Goal: Check status: Check status

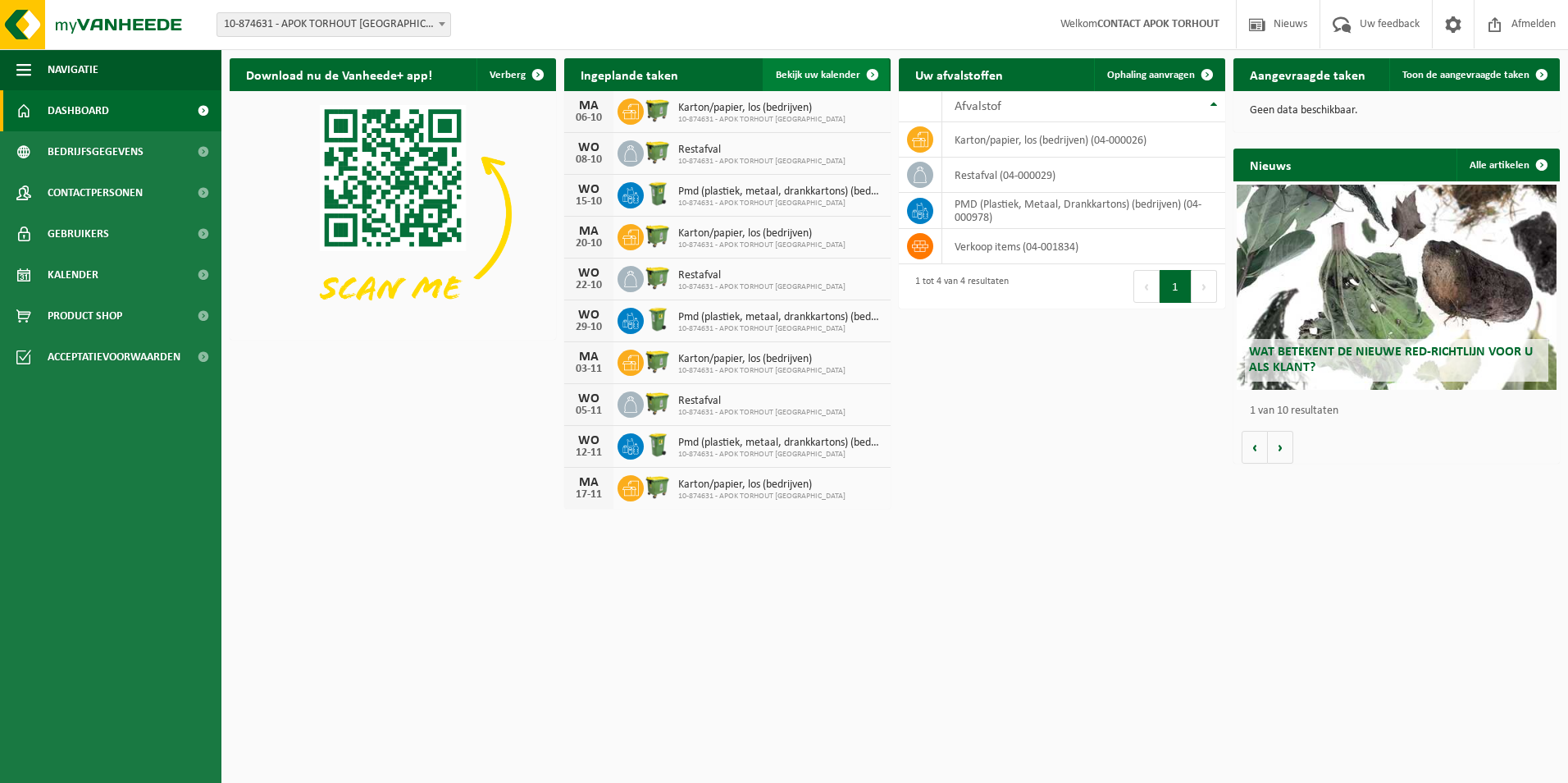
click at [825, 71] on span "Bekijk uw kalender" at bounding box center [818, 75] width 85 height 11
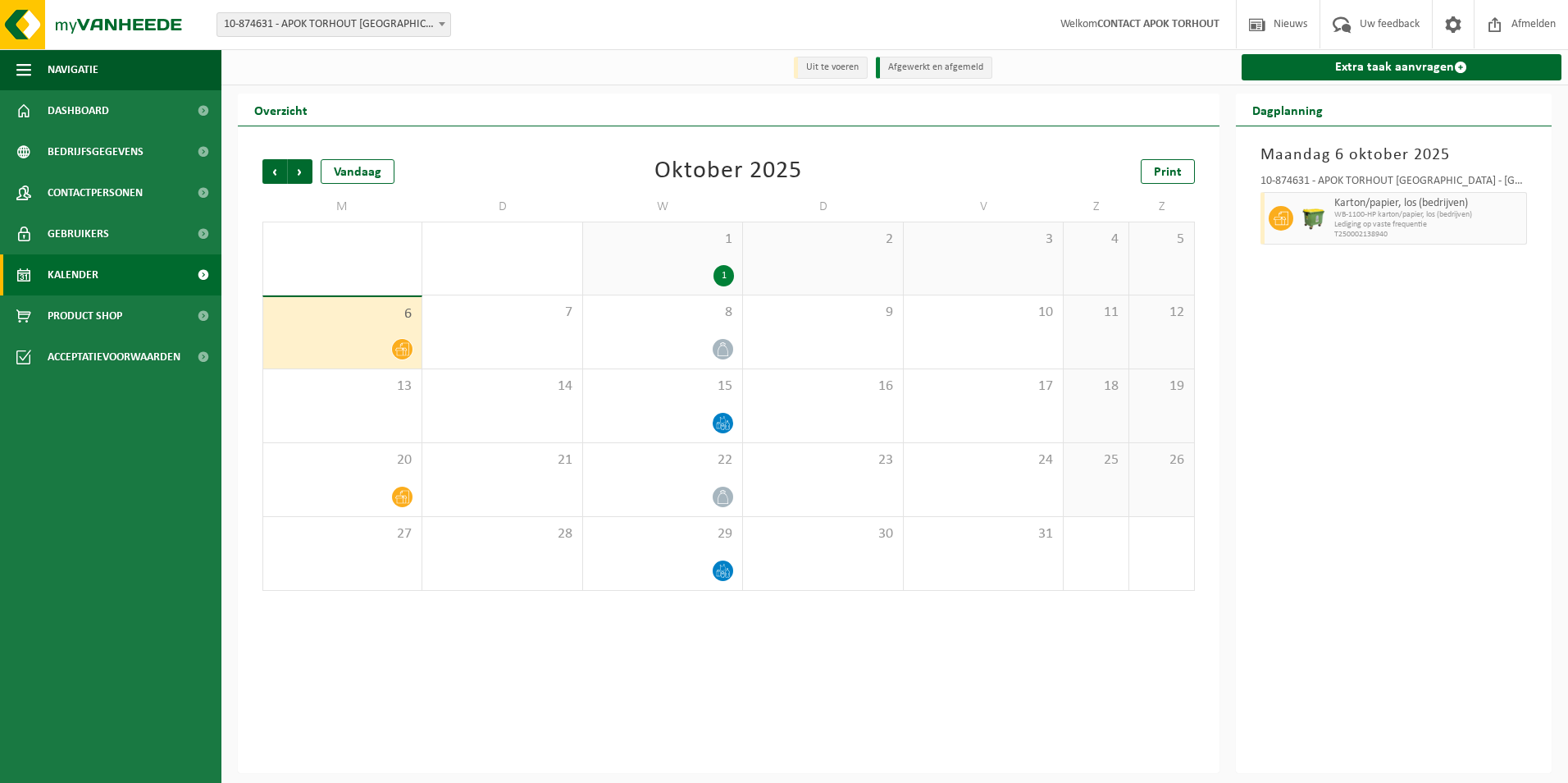
click at [400, 354] on icon at bounding box center [402, 349] width 14 height 14
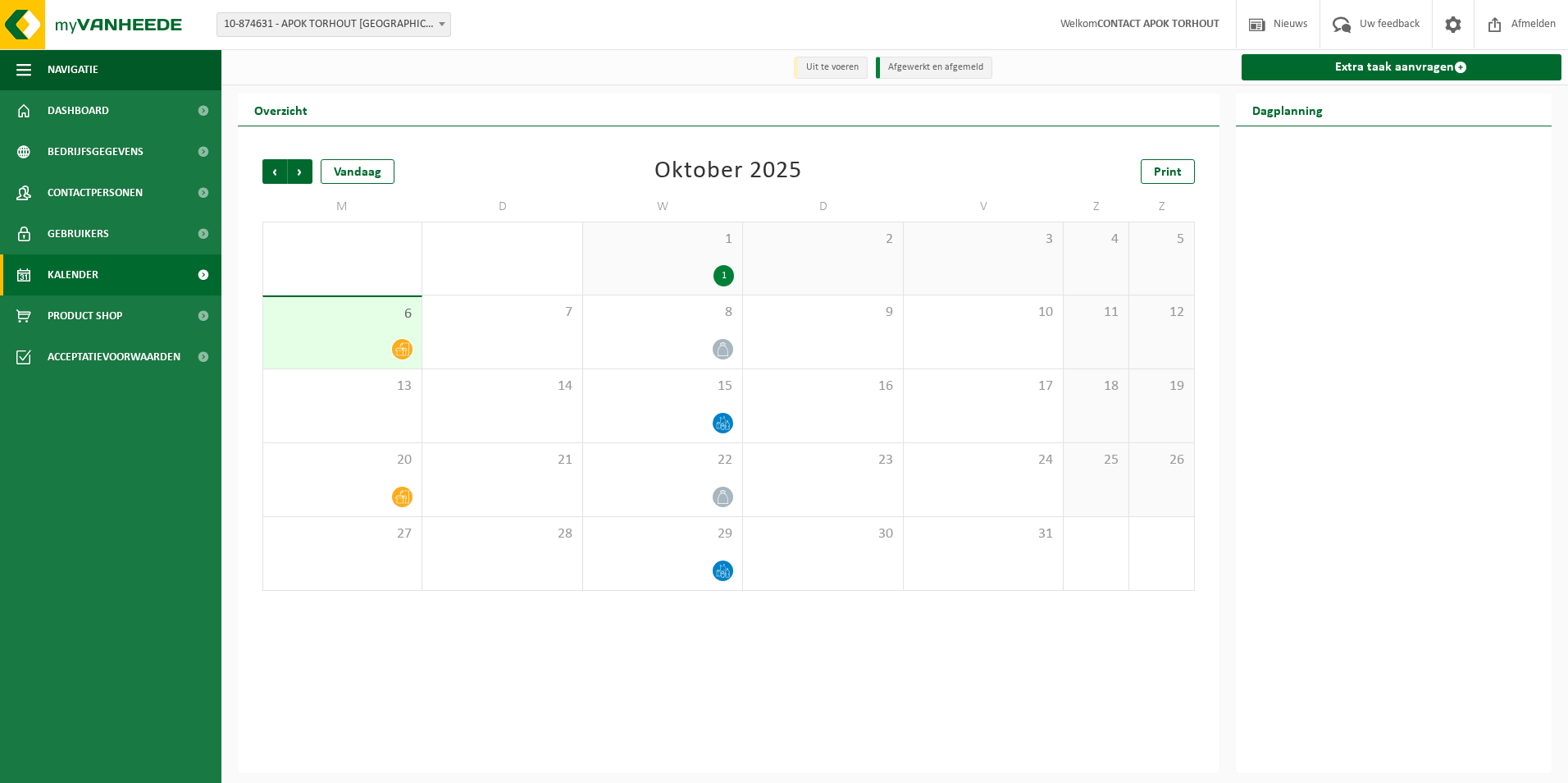
click at [405, 348] on icon at bounding box center [402, 349] width 14 height 14
